Goal: Navigation & Orientation: Find specific page/section

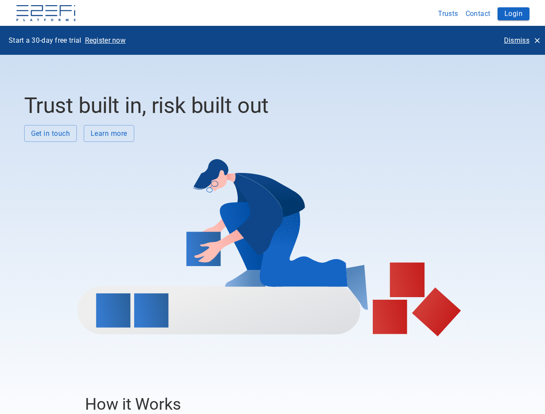
click at [272, 207] on div at bounding box center [269, 239] width 490 height 195
click at [46, 14] on img at bounding box center [46, 13] width 61 height 17
click at [448, 13] on button "Trusts" at bounding box center [448, 13] width 28 height 17
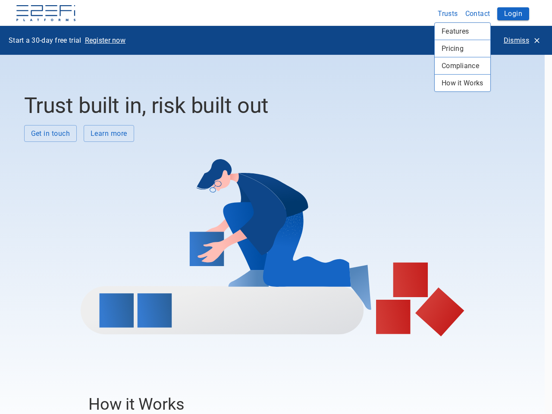
click at [478, 13] on div at bounding box center [276, 207] width 552 height 414
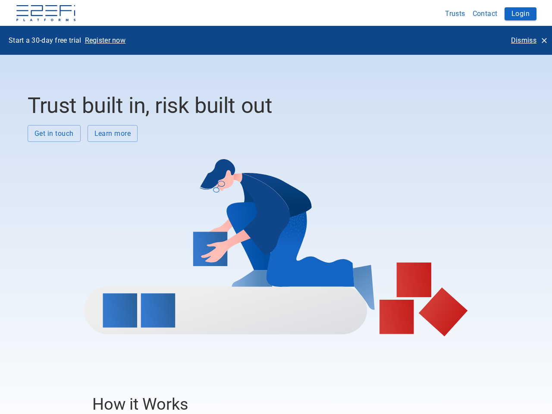
click at [513, 14] on div "Features Pricing Compliance How it Works" at bounding box center [276, 207] width 552 height 414
click at [105, 40] on p "Register now" at bounding box center [105, 40] width 41 height 10
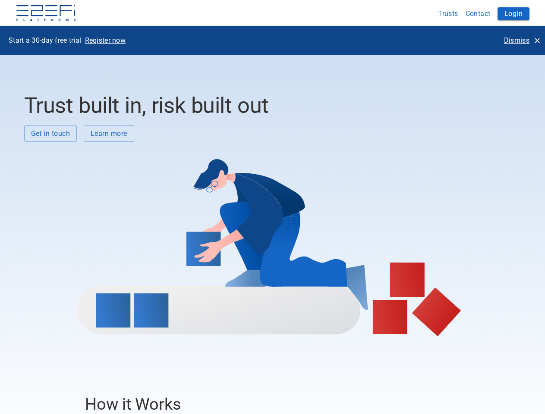
click at [521, 40] on p "Dismiss" at bounding box center [516, 40] width 25 height 10
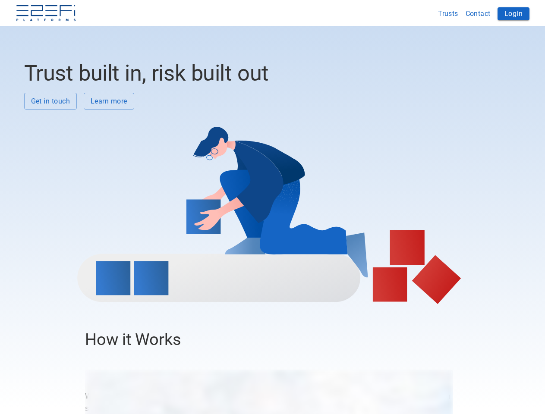
click at [50, 133] on div at bounding box center [269, 207] width 490 height 195
click at [109, 133] on div at bounding box center [269, 207] width 490 height 195
